Goal: Navigation & Orientation: Find specific page/section

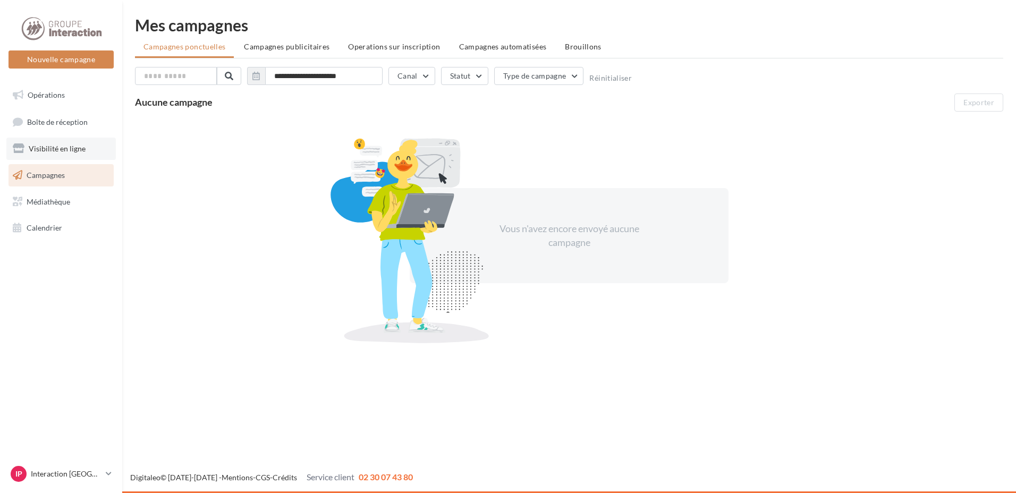
click at [75, 150] on span "Visibilité en ligne" at bounding box center [57, 148] width 57 height 9
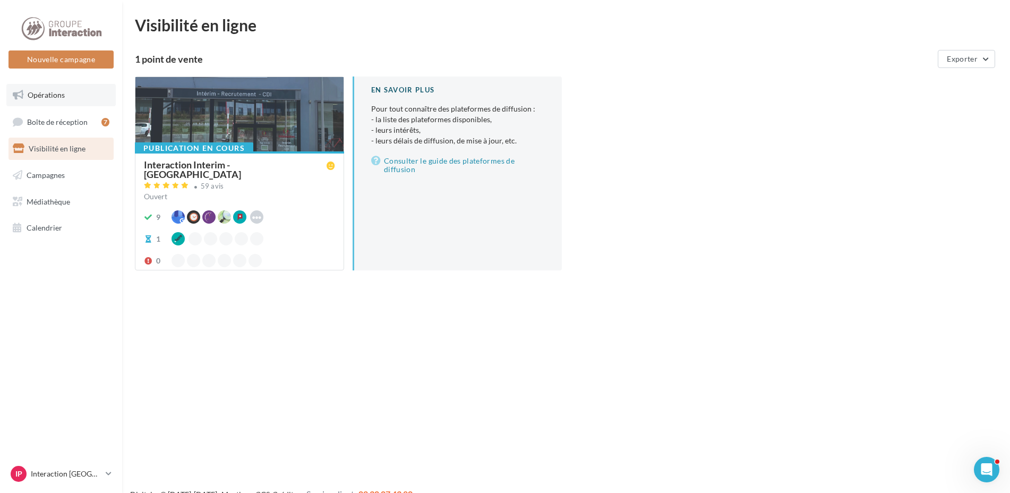
click at [42, 95] on span "Opérations" at bounding box center [46, 94] width 37 height 9
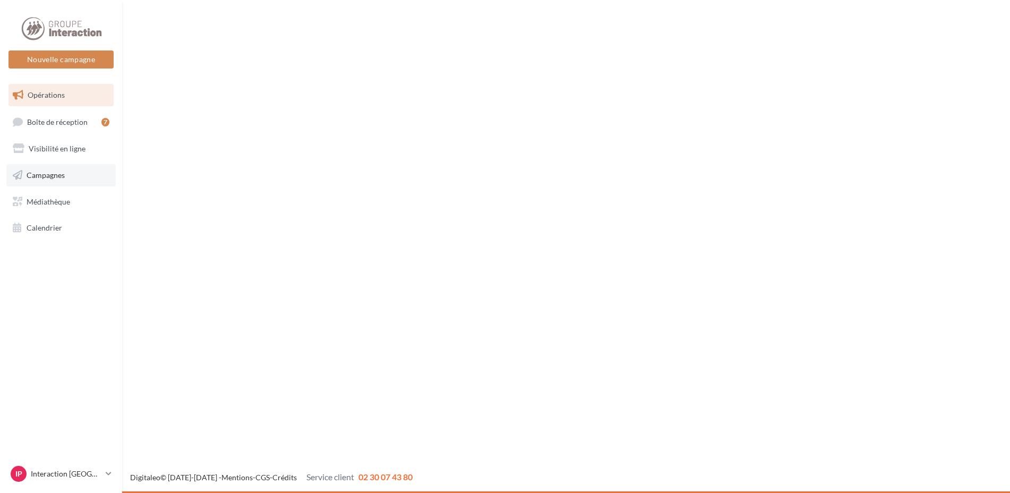
click at [52, 170] on span "Campagnes" at bounding box center [46, 174] width 38 height 9
